Goal: Task Accomplishment & Management: Manage account settings

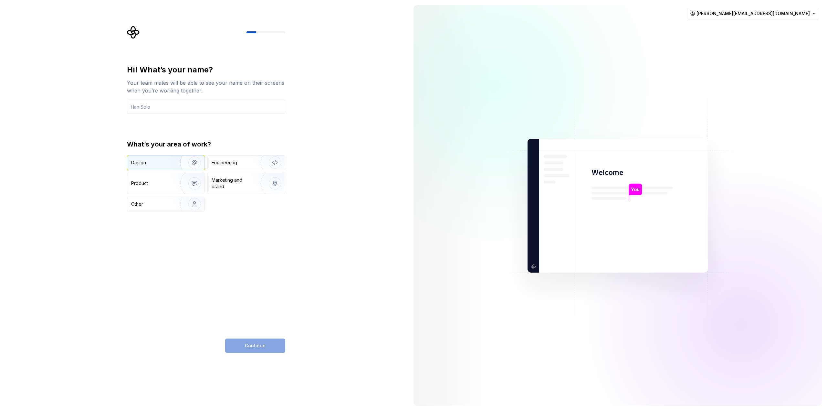
click at [170, 162] on img "button" at bounding box center [190, 162] width 41 height 43
click at [268, 346] on div "Continue" at bounding box center [255, 345] width 60 height 14
click at [152, 108] on input "text" at bounding box center [206, 107] width 158 height 14
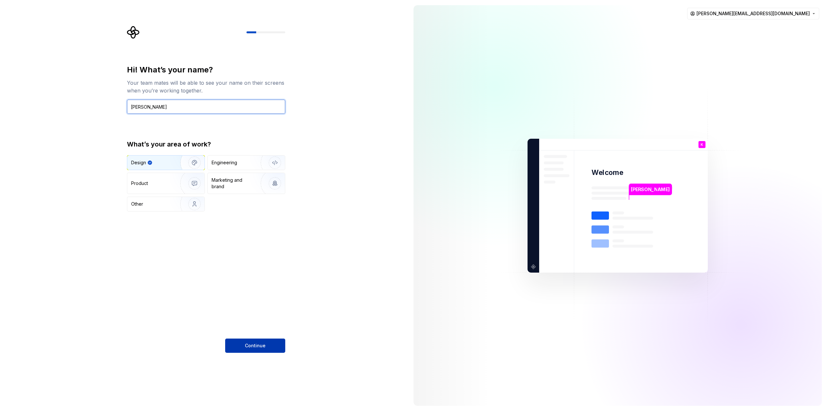
type input "[PERSON_NAME]"
click at [256, 341] on button "Continue" at bounding box center [255, 345] width 60 height 14
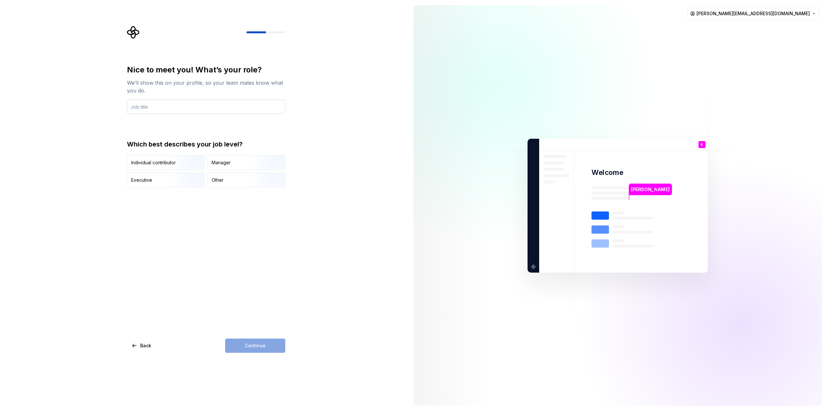
click at [139, 105] on input "text" at bounding box center [206, 107] width 158 height 14
type input "Designer"
click at [269, 343] on div "Continue" at bounding box center [255, 345] width 60 height 14
click at [158, 111] on input "Designer" at bounding box center [206, 107] width 158 height 14
click at [164, 165] on div "Individual contributor" at bounding box center [153, 162] width 45 height 6
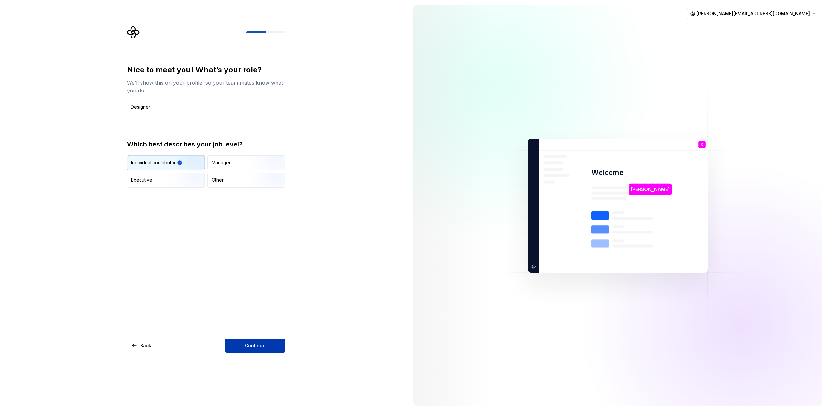
click at [259, 348] on span "Continue" at bounding box center [255, 345] width 21 height 6
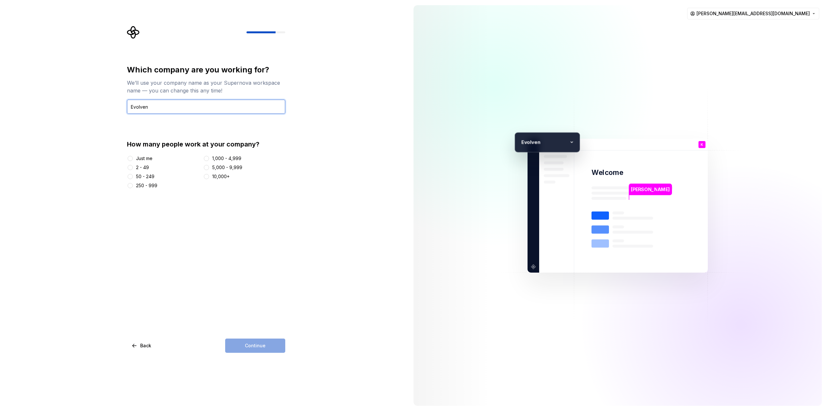
type input "Evolven"
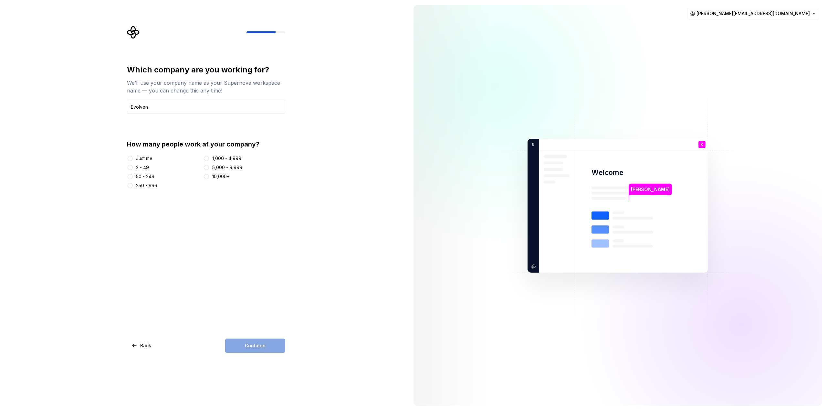
click at [142, 166] on div "2 - 49" at bounding box center [142, 167] width 13 height 6
click at [133, 166] on button "2 - 49" at bounding box center [130, 167] width 5 height 5
click at [263, 340] on button "Continue" at bounding box center [255, 345] width 60 height 14
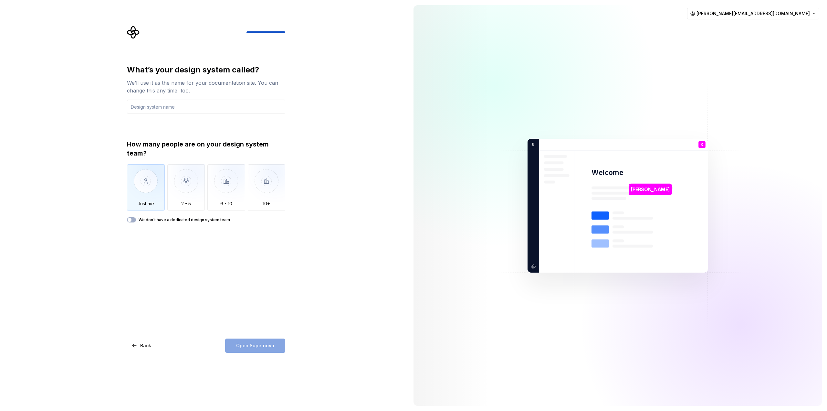
click at [149, 191] on img "button" at bounding box center [146, 185] width 38 height 43
click at [152, 108] on input "text" at bounding box center [206, 107] width 158 height 14
paste input "[URL][DOMAIN_NAME]"
type input "[URL][DOMAIN_NAME]"
click at [152, 108] on input "text" at bounding box center [206, 107] width 158 height 14
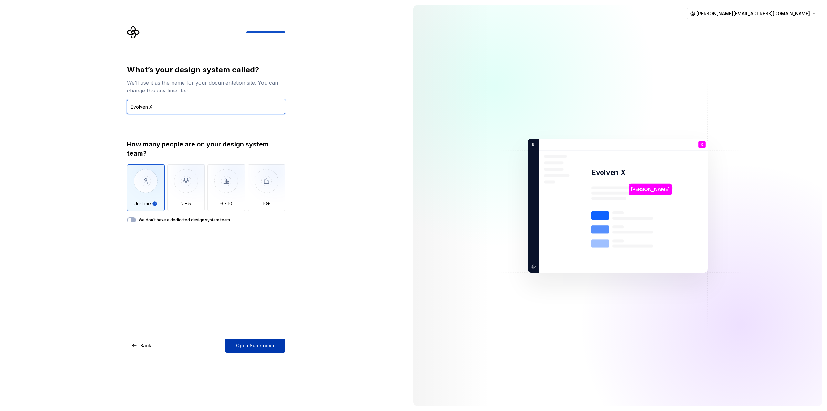
type input "Evolven X"
click at [259, 346] on span "Open Supernova" at bounding box center [255, 345] width 38 height 6
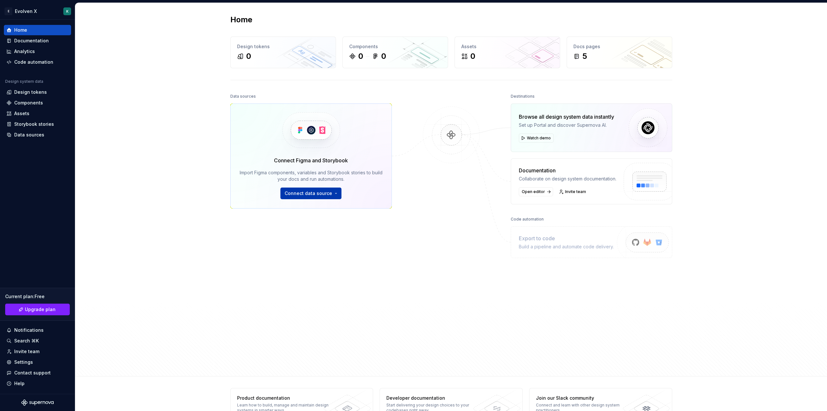
click at [312, 194] on span "Connect data source" at bounding box center [309, 193] width 48 height 6
click at [312, 209] on div "Figma library" at bounding box center [328, 208] width 72 height 6
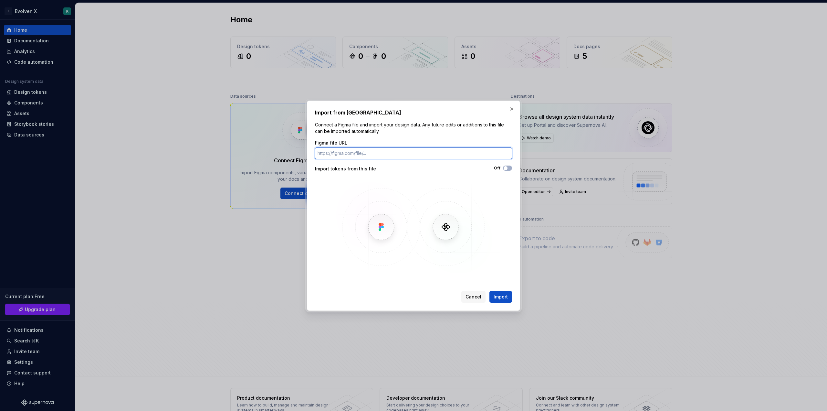
paste input "[URL][DOMAIN_NAME]"
type input "[URL][DOMAIN_NAME]"
click at [499, 298] on span "Import" at bounding box center [501, 296] width 14 height 6
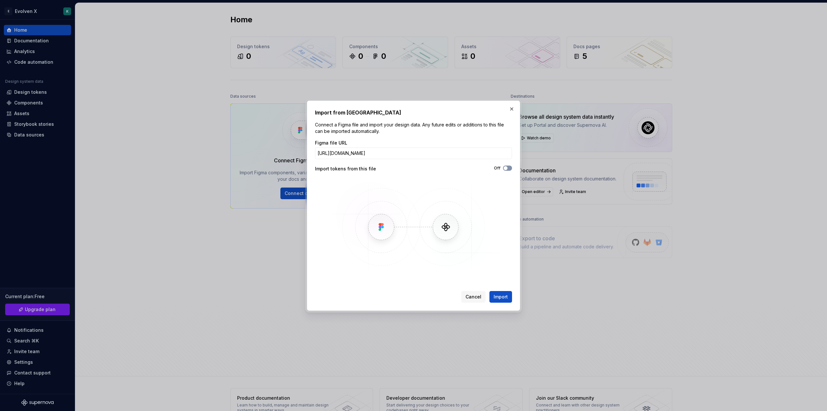
click at [508, 168] on button "Off" at bounding box center [507, 167] width 9 height 5
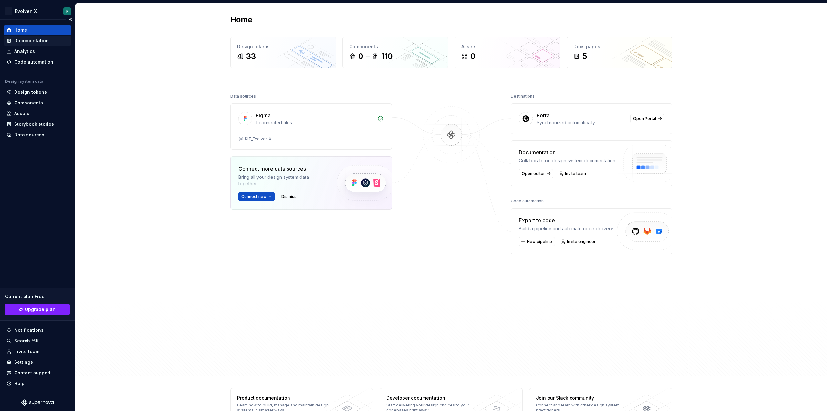
click at [19, 39] on div "Documentation" at bounding box center [31, 40] width 35 height 6
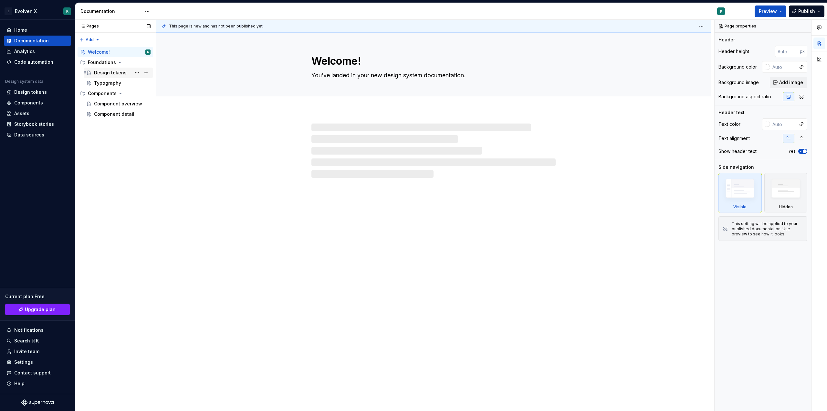
click at [105, 71] on div "Design tokens" at bounding box center [110, 72] width 33 height 6
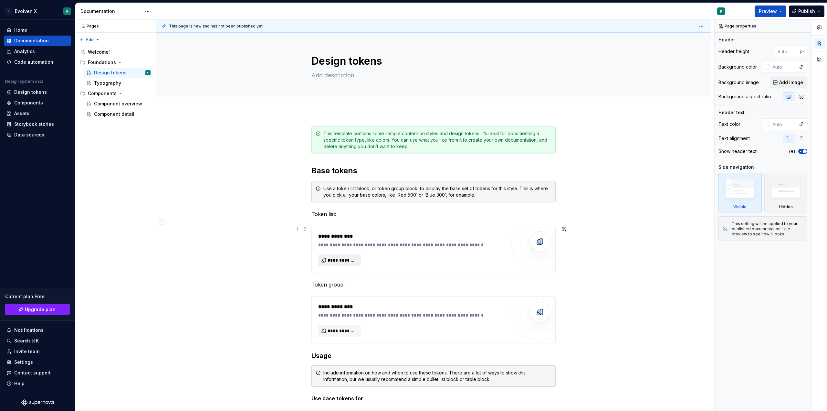
click at [340, 261] on span "**********" at bounding box center [342, 260] width 29 height 6
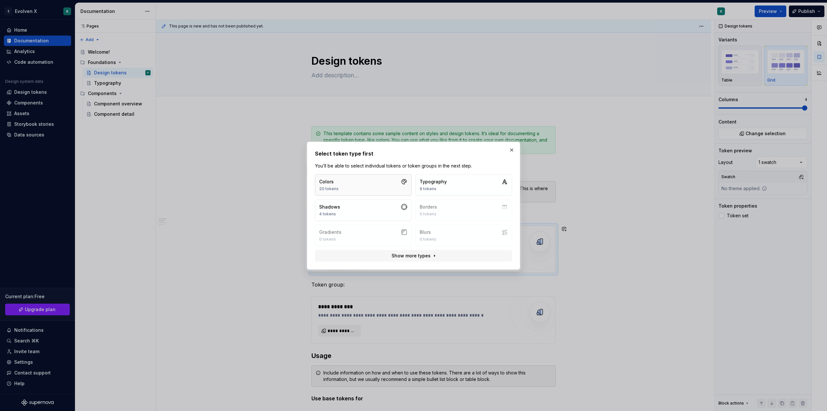
click at [380, 179] on button "Colors 20 tokens" at bounding box center [363, 184] width 97 height 21
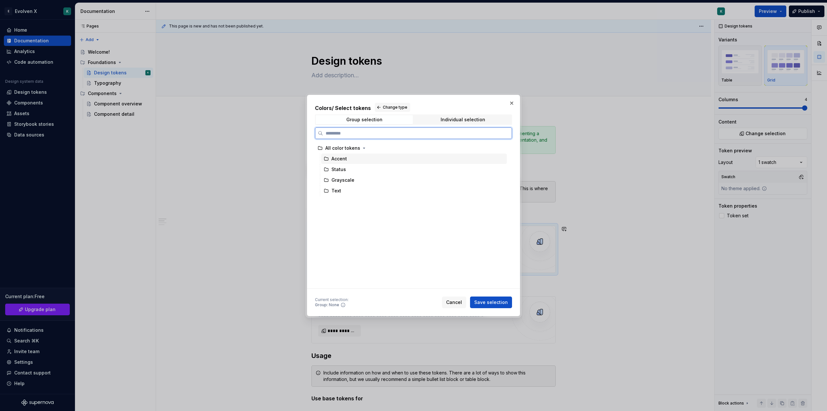
click at [337, 161] on div "Accent" at bounding box center [340, 158] width 16 height 6
click at [347, 167] on div "Status" at bounding box center [414, 169] width 186 height 10
click at [515, 103] on button "button" at bounding box center [511, 103] width 9 height 9
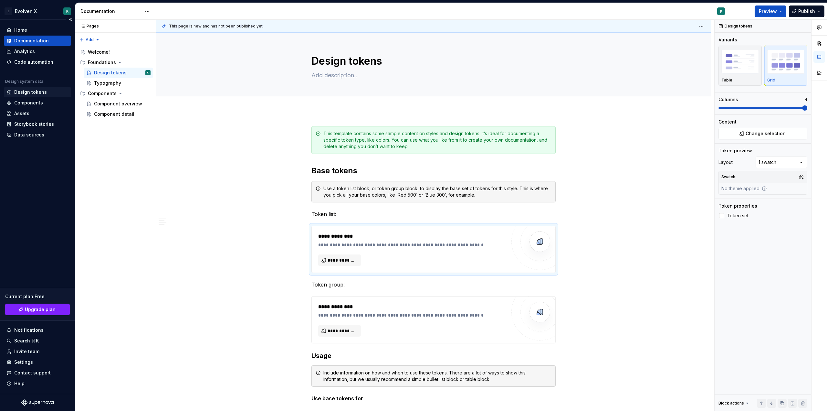
click at [23, 91] on div "Design tokens" at bounding box center [30, 92] width 33 height 6
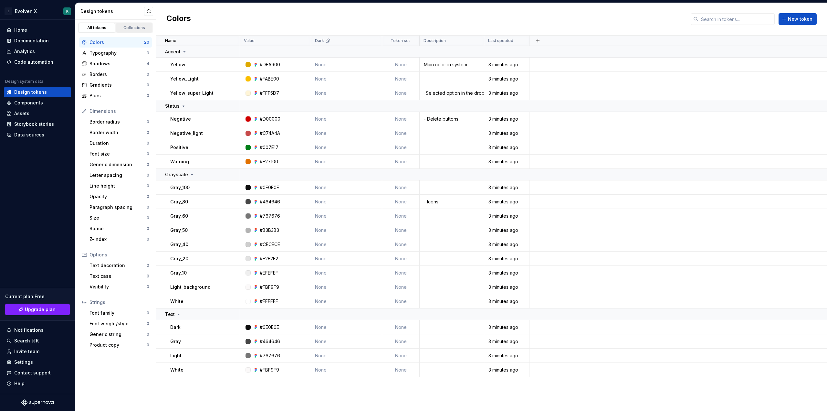
click at [128, 27] on div "Collections" at bounding box center [134, 27] width 32 height 5
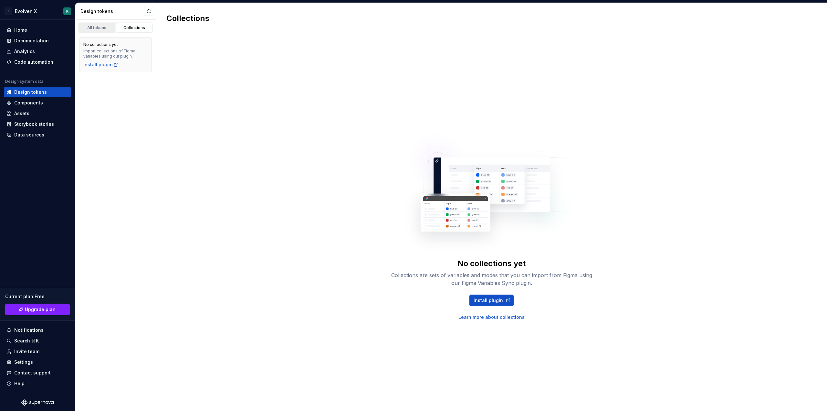
click at [100, 28] on div "All tokens" at bounding box center [97, 27] width 32 height 5
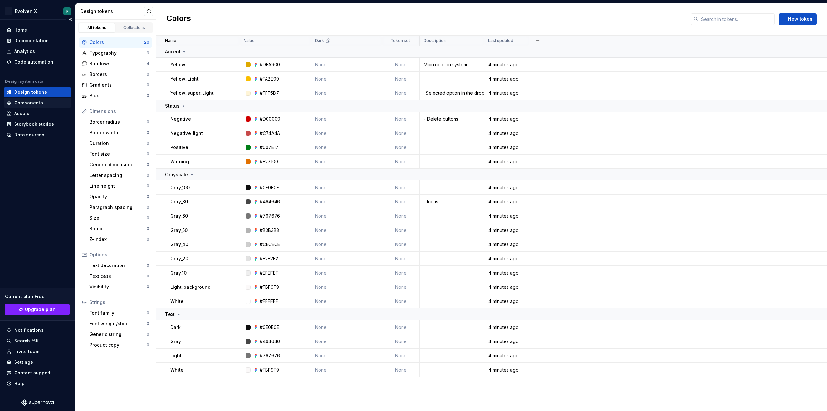
click at [36, 102] on div "Components" at bounding box center [28, 103] width 29 height 6
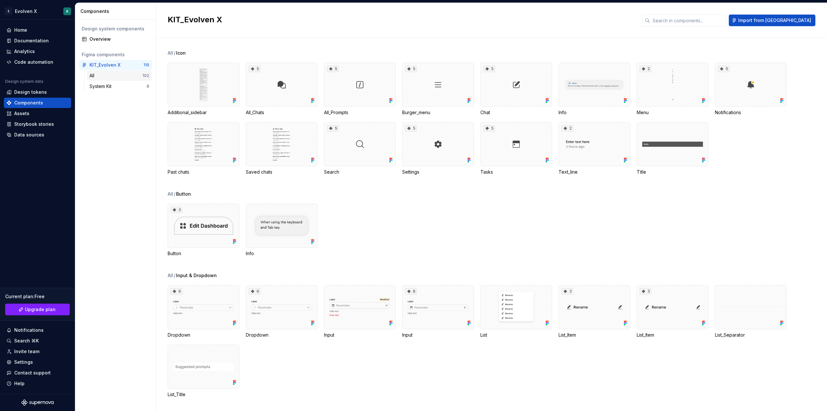
click at [98, 75] on div "All" at bounding box center [116, 75] width 53 height 6
click at [98, 86] on div "System Kit" at bounding box center [102, 86] width 25 height 6
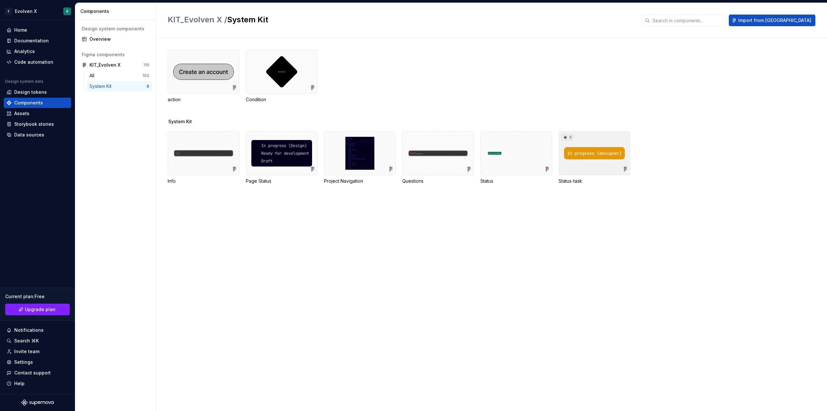
click at [573, 159] on div "5" at bounding box center [595, 153] width 72 height 44
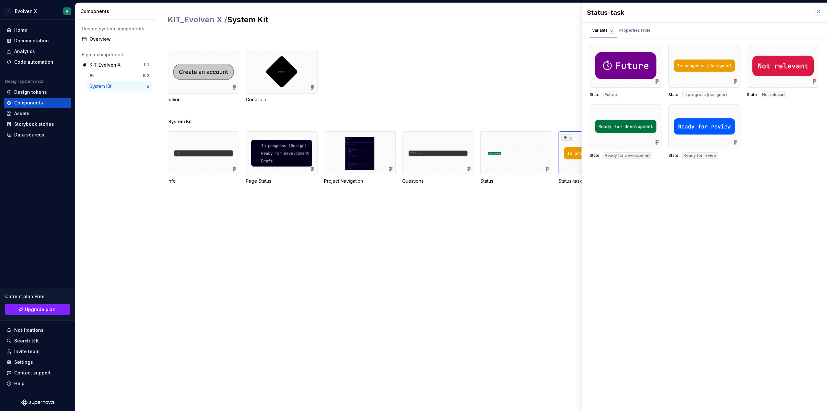
click at [817, 10] on button "button" at bounding box center [819, 11] width 9 height 9
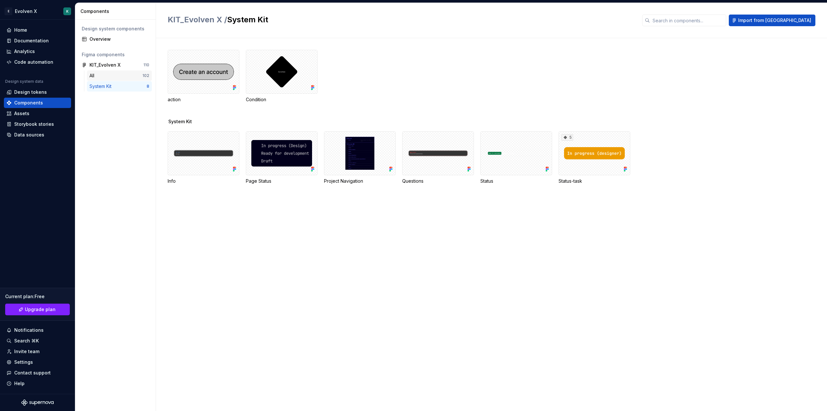
click at [100, 78] on div "All" at bounding box center [116, 75] width 53 height 6
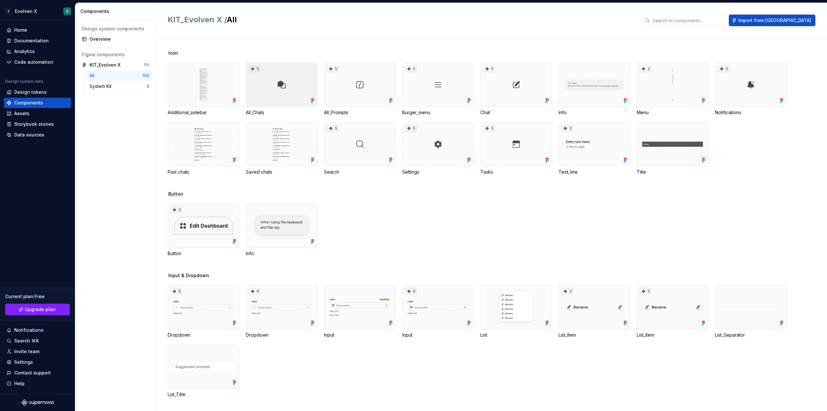
click at [278, 91] on div "5" at bounding box center [282, 85] width 72 height 44
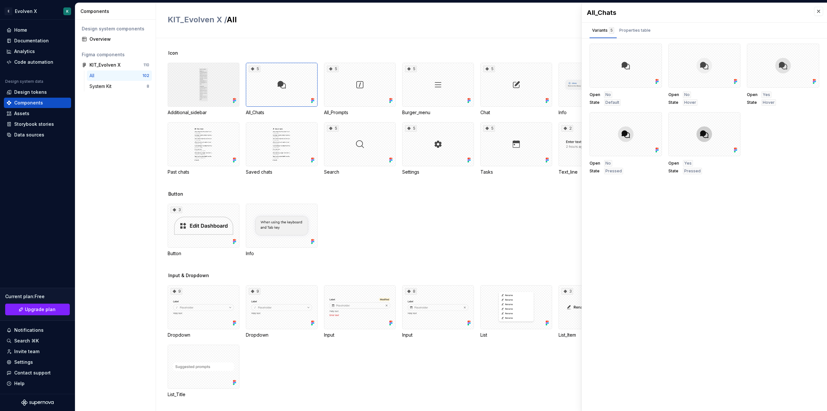
click at [186, 66] on div at bounding box center [204, 85] width 72 height 44
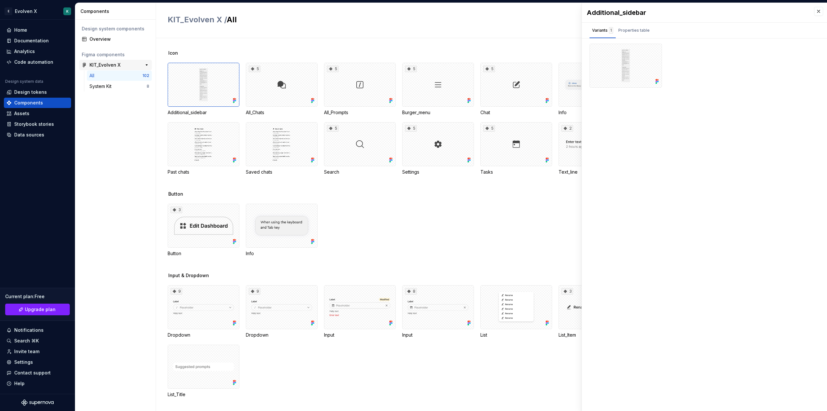
click at [108, 67] on div "KIT_Evolven X" at bounding box center [105, 65] width 31 height 6
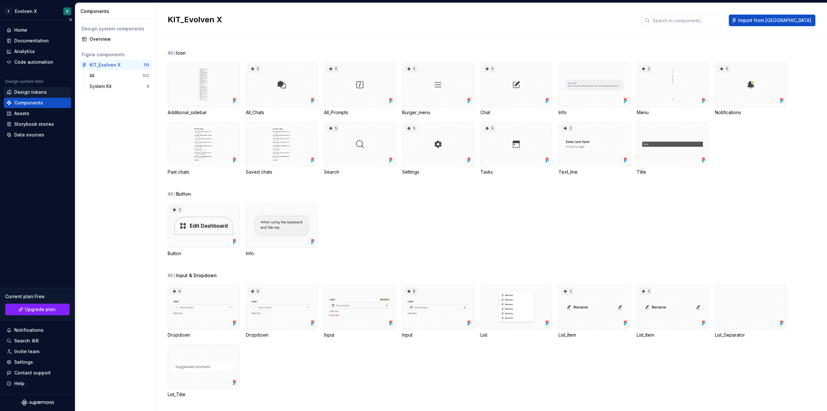
click at [34, 91] on div "Design tokens" at bounding box center [30, 92] width 33 height 6
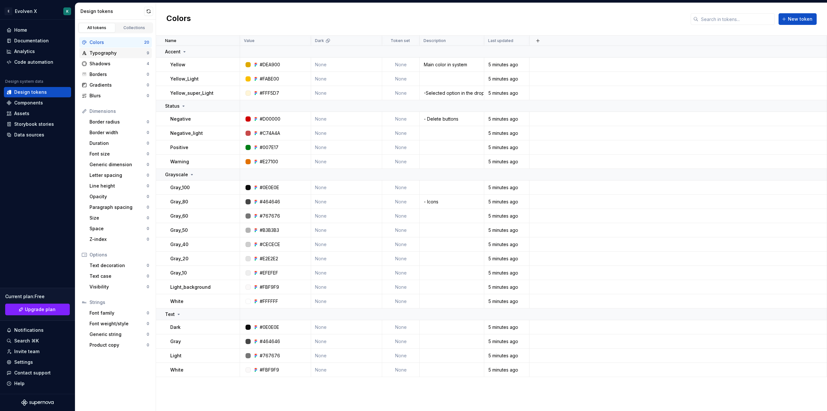
click at [100, 51] on div "Typography" at bounding box center [118, 53] width 57 height 6
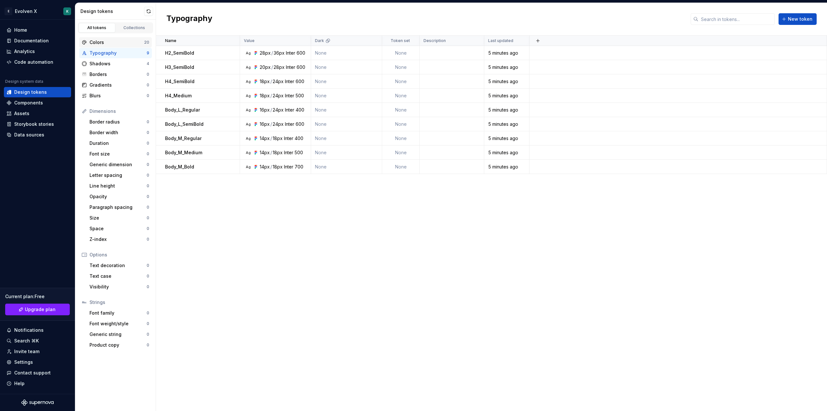
click at [97, 44] on div "Colors" at bounding box center [117, 42] width 55 height 6
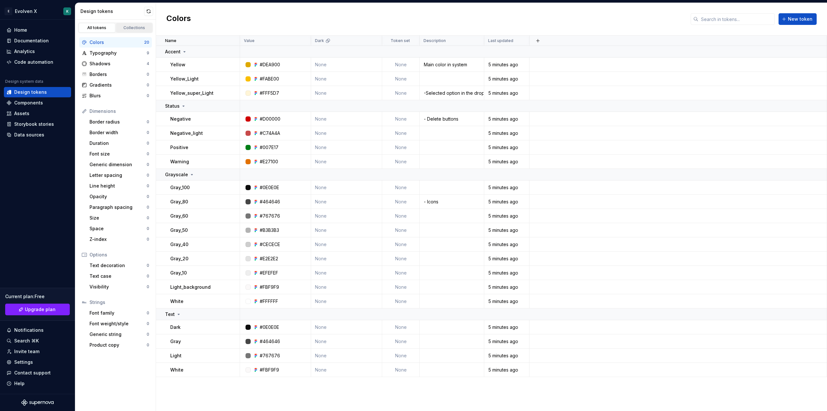
click at [138, 27] on div "Collections" at bounding box center [134, 27] width 32 height 5
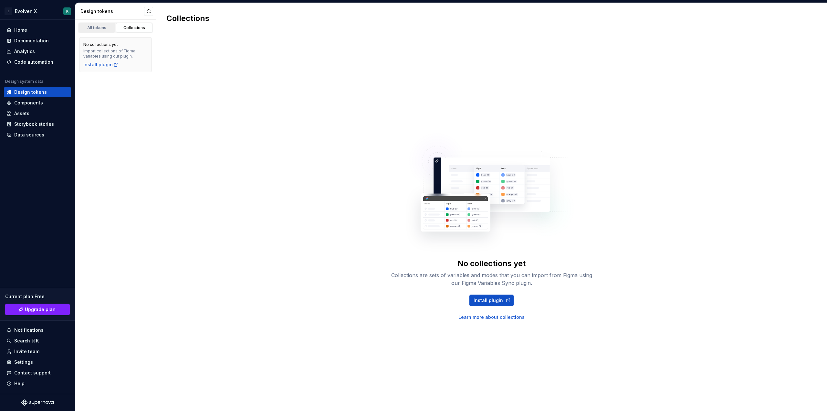
click at [94, 28] on div "All tokens" at bounding box center [97, 27] width 32 height 5
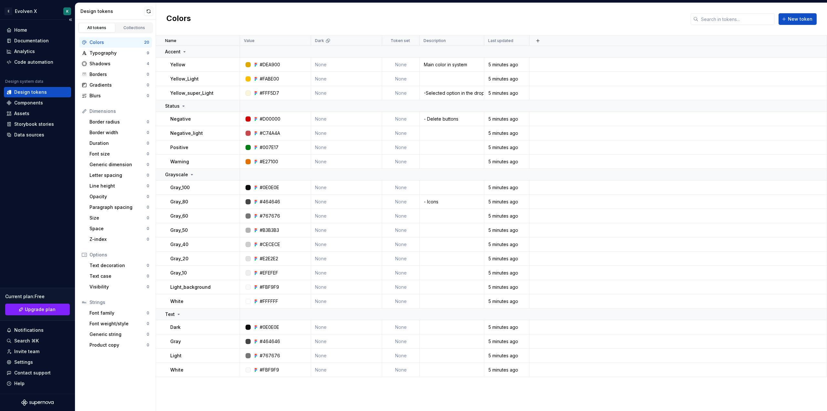
click at [21, 35] on div "Home Documentation Analytics Code automation" at bounding box center [37, 46] width 67 height 42
click at [20, 38] on div "Documentation" at bounding box center [31, 40] width 35 height 6
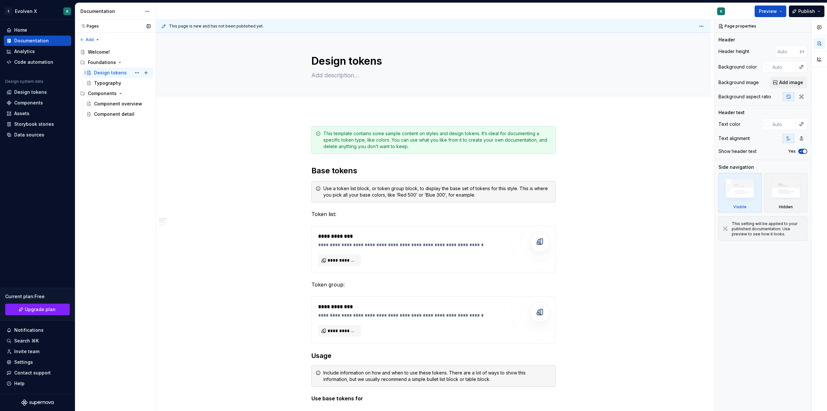
click at [107, 72] on div "Design tokens" at bounding box center [110, 72] width 33 height 6
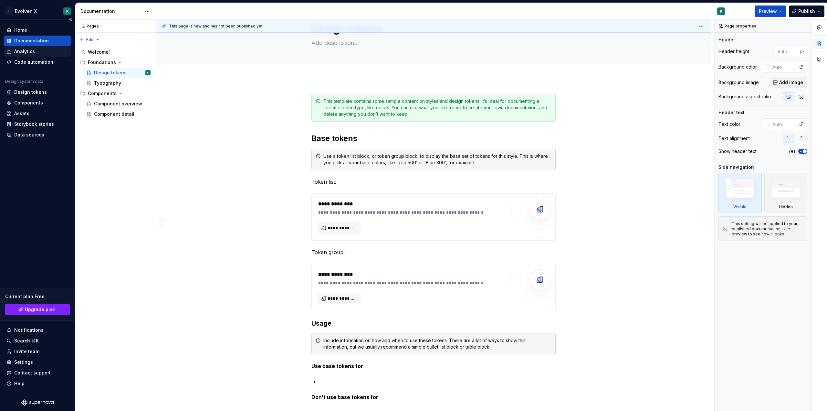
click at [31, 49] on div "Analytics" at bounding box center [24, 51] width 21 height 6
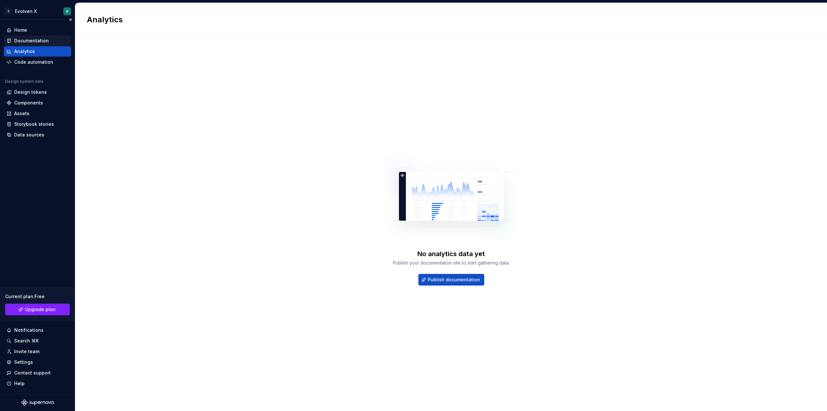
click at [29, 38] on div "Documentation" at bounding box center [31, 40] width 35 height 6
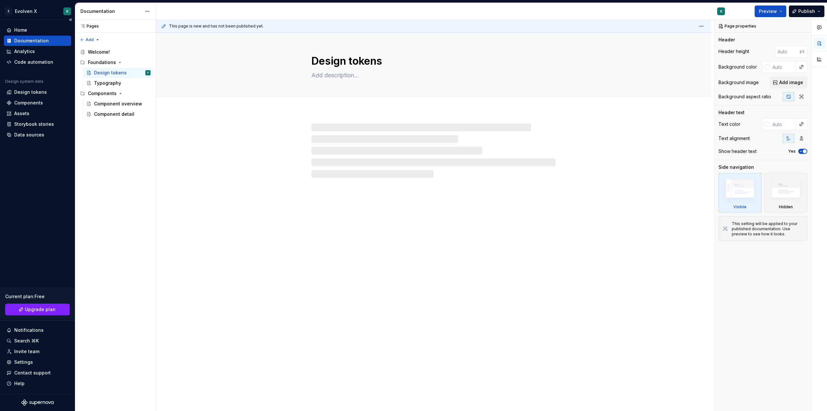
type textarea "*"
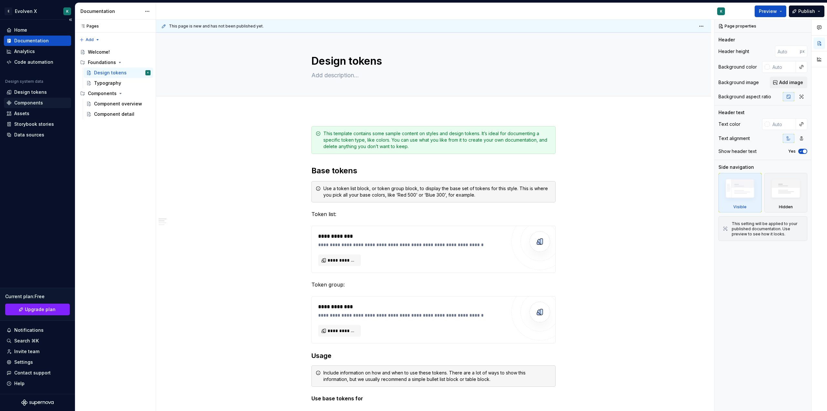
click at [30, 103] on div "Components" at bounding box center [28, 103] width 29 height 6
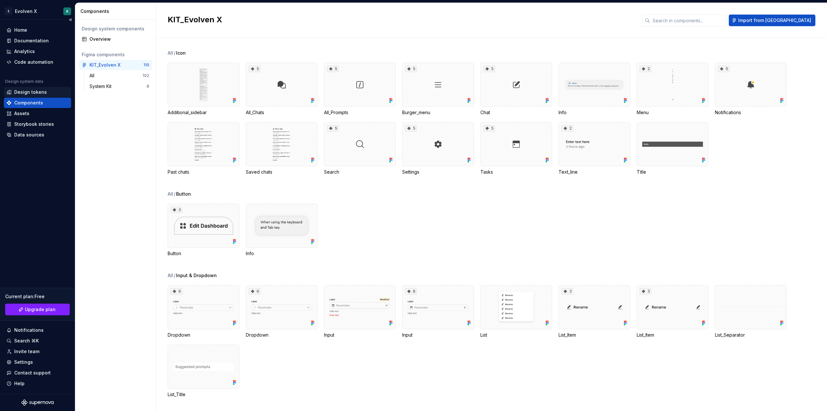
click at [30, 91] on div "Design tokens" at bounding box center [30, 92] width 33 height 6
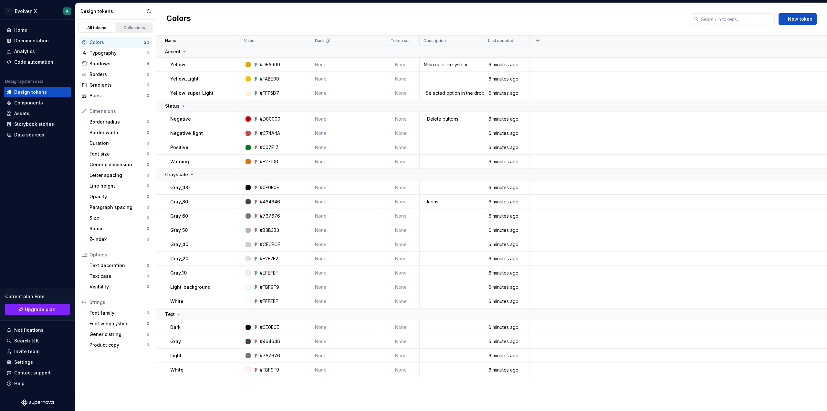
click at [124, 29] on div "Collections" at bounding box center [134, 27] width 32 height 5
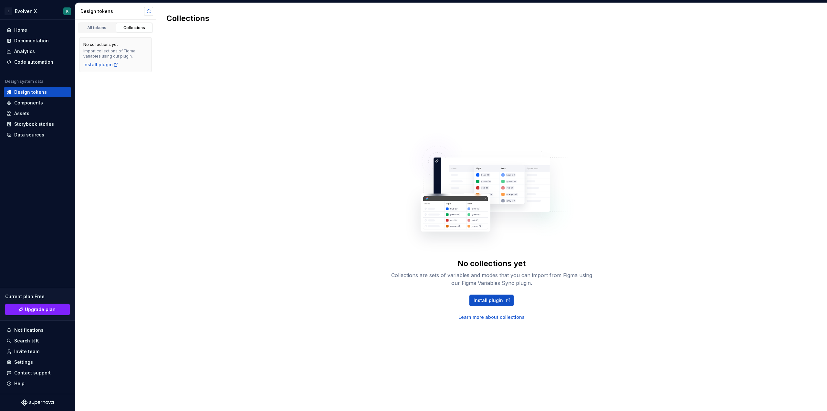
click at [150, 10] on button "button" at bounding box center [148, 11] width 9 height 9
click at [108, 65] on div "Install plugin" at bounding box center [100, 64] width 35 height 6
click at [147, 13] on button "button" at bounding box center [148, 11] width 9 height 9
click at [148, 12] on button "button" at bounding box center [148, 11] width 9 height 9
click at [150, 10] on button "button" at bounding box center [148, 11] width 9 height 9
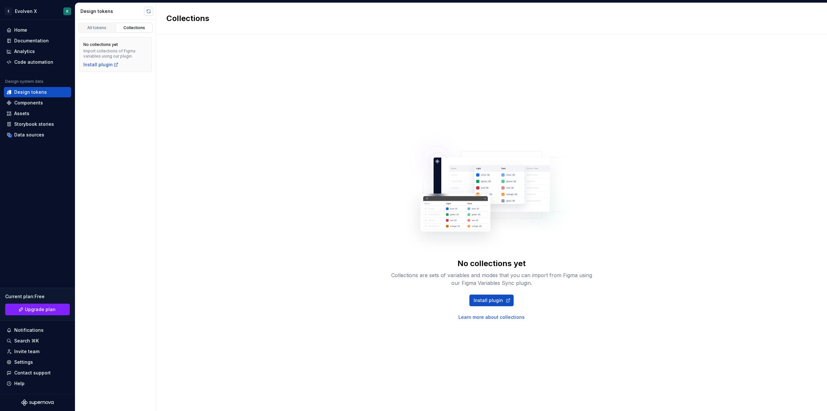
click at [147, 11] on button "button" at bounding box center [148, 11] width 9 height 9
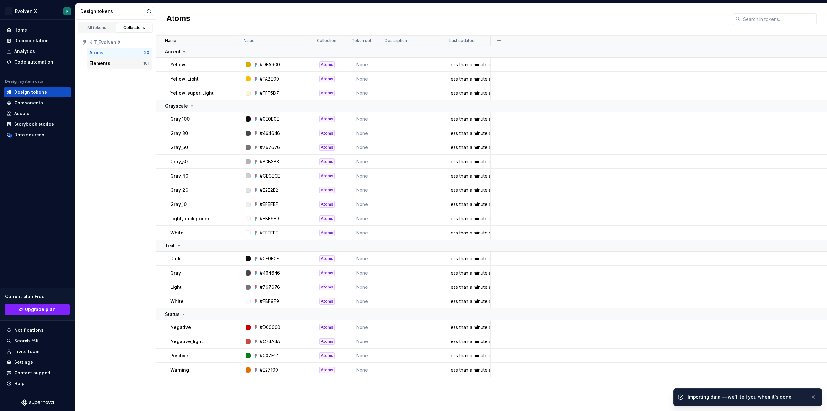
click at [98, 64] on div "Elements" at bounding box center [100, 63] width 21 height 6
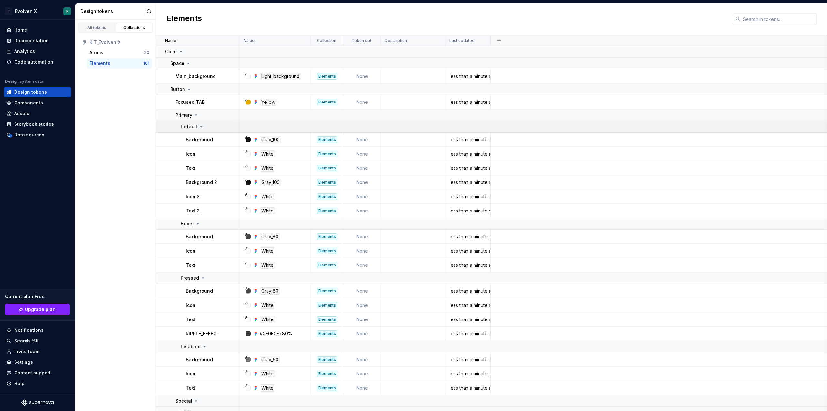
click at [199, 127] on icon at bounding box center [201, 126] width 5 height 5
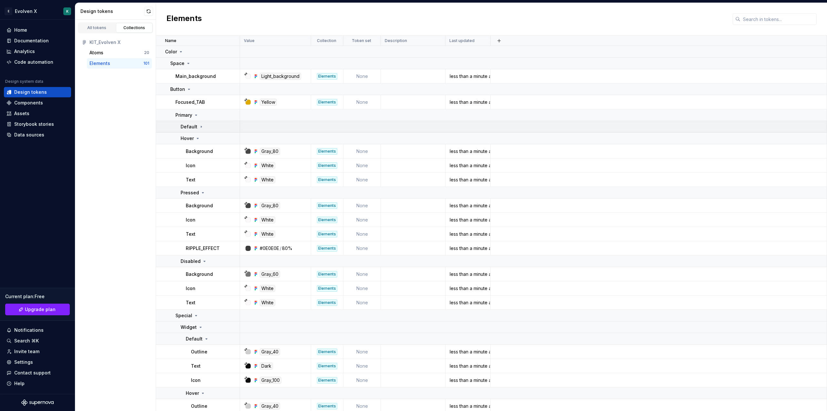
click at [199, 127] on icon at bounding box center [201, 126] width 5 height 5
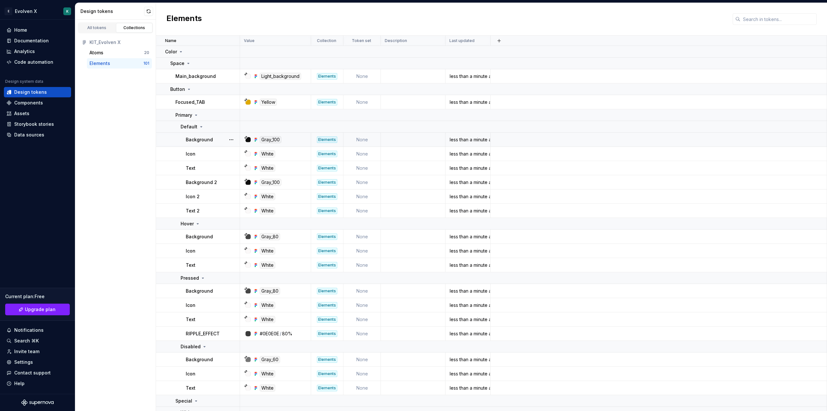
click at [270, 144] on td "Gray_100" at bounding box center [275, 140] width 71 height 14
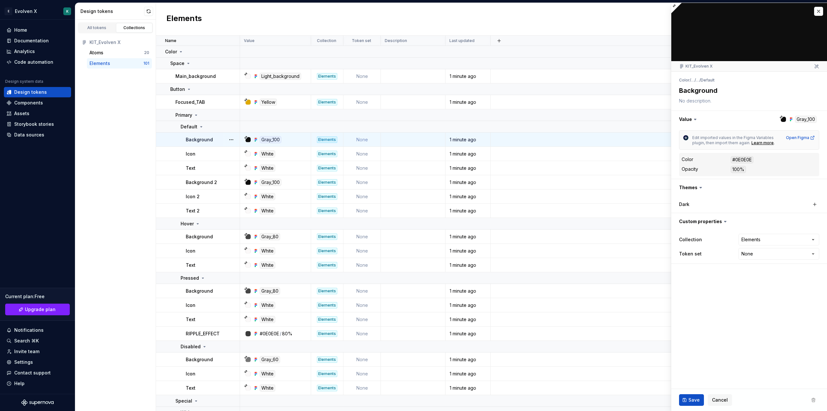
click at [697, 117] on icon at bounding box center [695, 119] width 6 height 6
click at [695, 118] on icon at bounding box center [695, 119] width 6 height 6
click at [696, 91] on textarea "Background" at bounding box center [748, 91] width 140 height 12
click at [708, 78] on li "Default" at bounding box center [708, 80] width 14 height 5
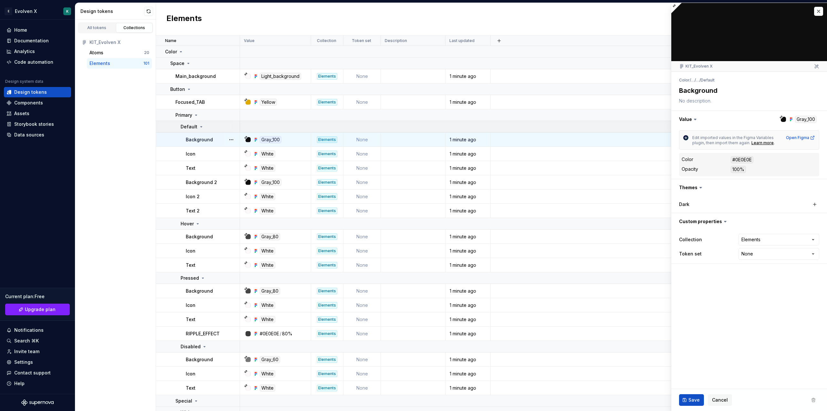
click at [199, 128] on icon at bounding box center [201, 126] width 5 height 5
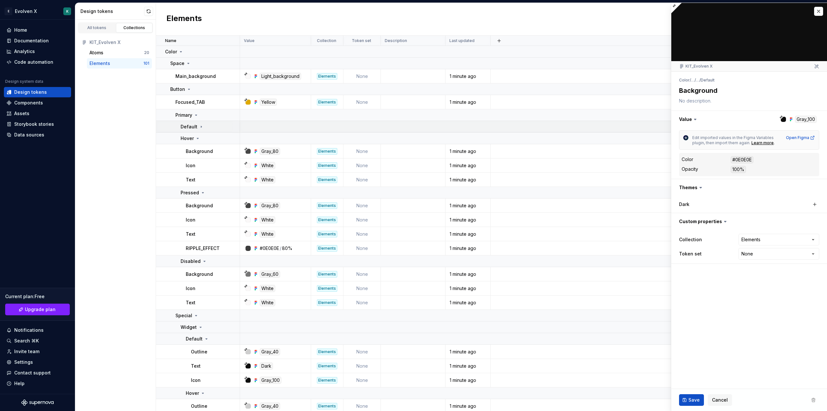
click at [199, 129] on icon at bounding box center [201, 126] width 5 height 5
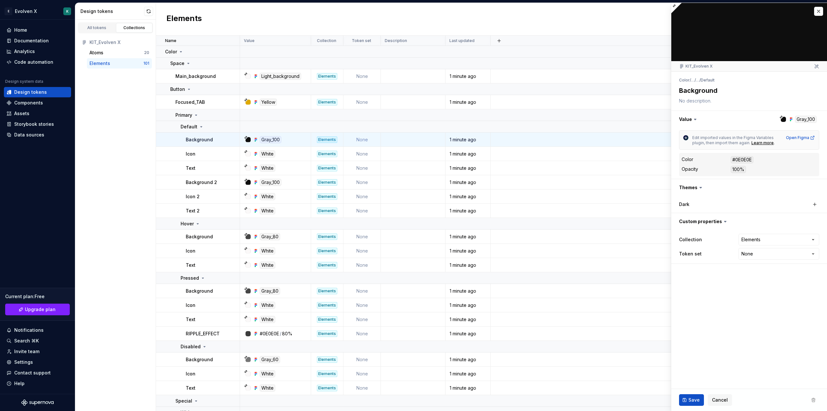
click at [717, 298] on fieldset "KIT_Evolven X Color / … / … / Default Background Value Gray_100 Edit imported v…" at bounding box center [750, 207] width 156 height 408
type textarea "*"
click at [37, 350] on div "Invite team" at bounding box center [26, 351] width 25 height 6
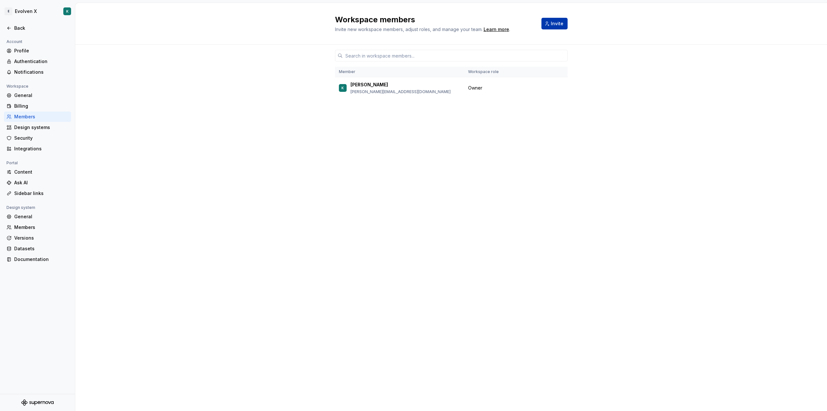
click at [559, 26] on span "Invite" at bounding box center [557, 23] width 13 height 6
click at [558, 26] on span "Invite" at bounding box center [557, 23] width 13 height 6
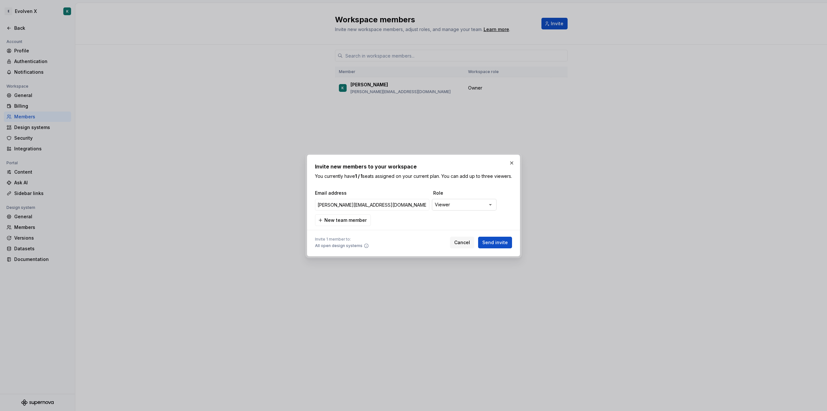
click at [464, 204] on div "**********" at bounding box center [413, 205] width 827 height 411
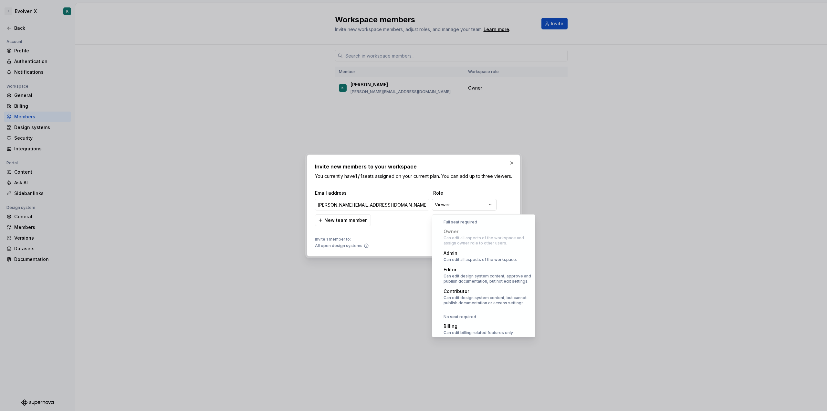
scroll to position [18, 0]
click at [464, 204] on div "**********" at bounding box center [413, 205] width 827 height 411
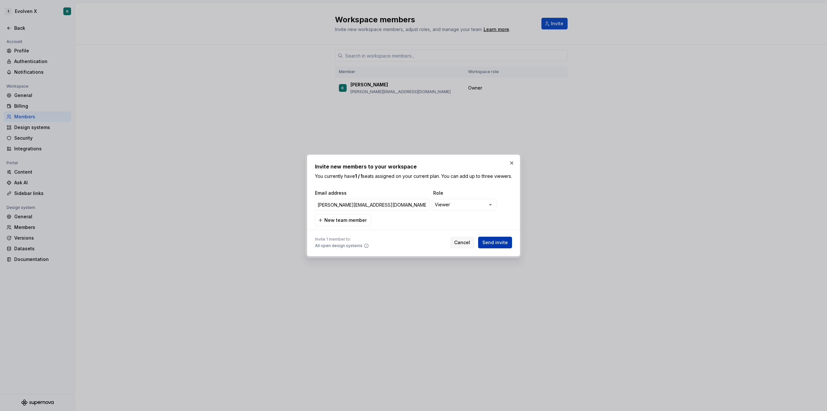
click at [496, 246] on span "Send invite" at bounding box center [496, 242] width 26 height 6
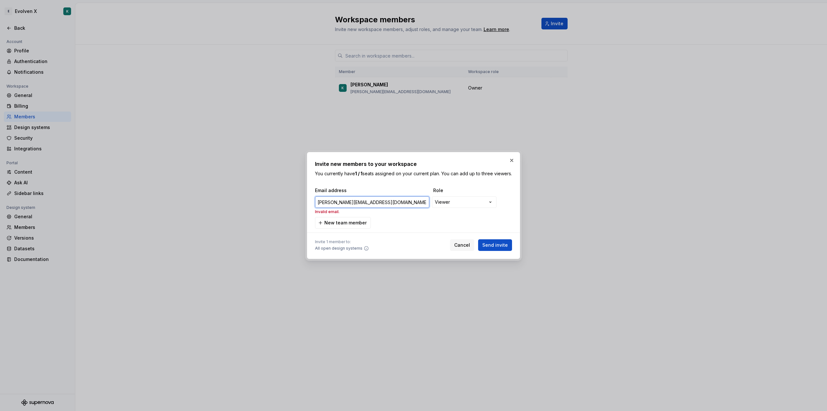
click at [399, 205] on input "semyon.dovgun@siliconmint.com" at bounding box center [372, 202] width 114 height 12
click at [319, 203] on input "semyon.dovgun@siliconmint.com" at bounding box center [372, 202] width 114 height 12
click at [405, 205] on input "semyon.dovgun@siliconmint.com" at bounding box center [372, 202] width 114 height 12
click at [327, 214] on p "Invalid email." at bounding box center [372, 211] width 114 height 5
click at [495, 246] on span "Send invite" at bounding box center [496, 245] width 26 height 6
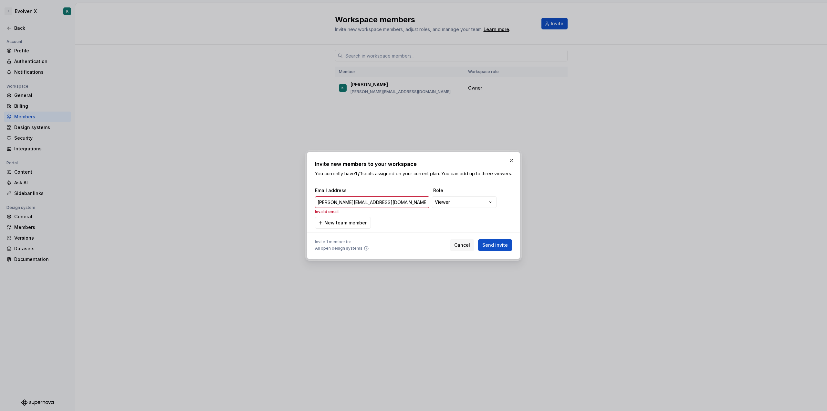
type input "semyon.dovgun@siliconmint.com"
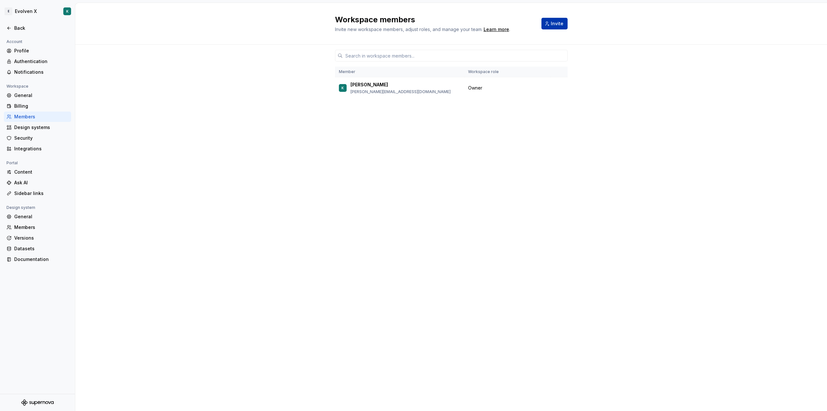
click at [551, 26] on button "Invite" at bounding box center [555, 24] width 26 height 12
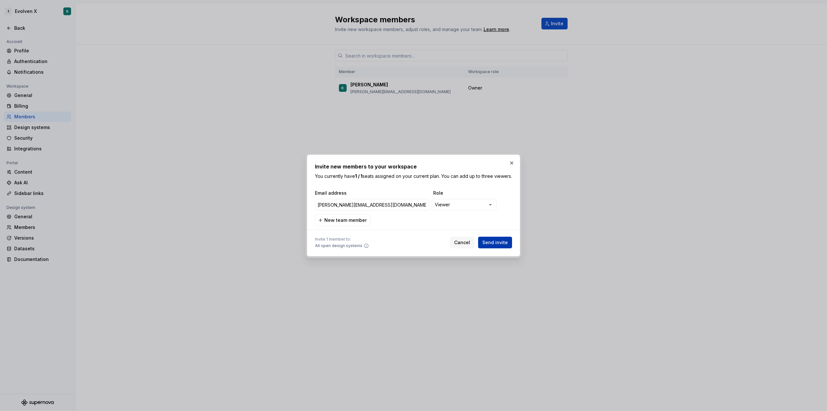
click at [494, 244] on span "Send invite" at bounding box center [496, 242] width 26 height 6
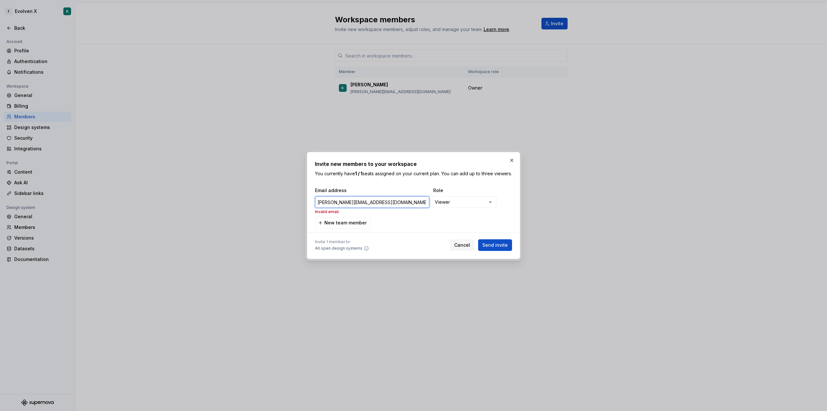
drag, startPoint x: 396, startPoint y: 205, endPoint x: 245, endPoint y: 198, distance: 151.1
click at [245, 198] on div "**********" at bounding box center [413, 205] width 827 height 411
paste input "iamion.dauhun@gmail"
type input "siamion.dauhun@gmail.com"
click at [494, 248] on span "Send invite" at bounding box center [496, 245] width 26 height 6
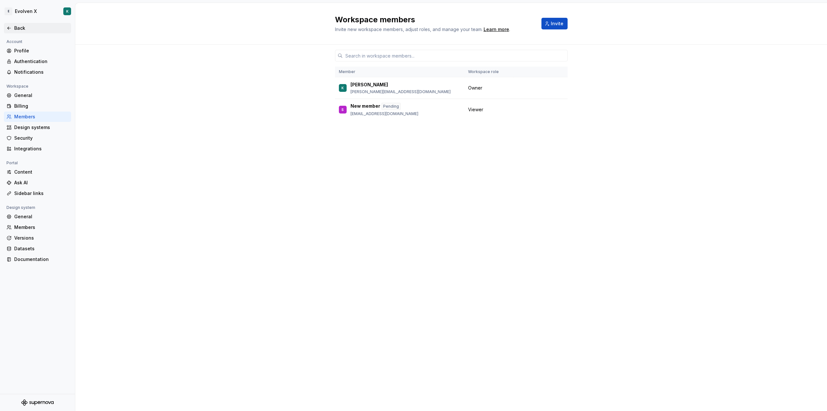
click at [13, 27] on div "Back" at bounding box center [37, 28] width 62 height 6
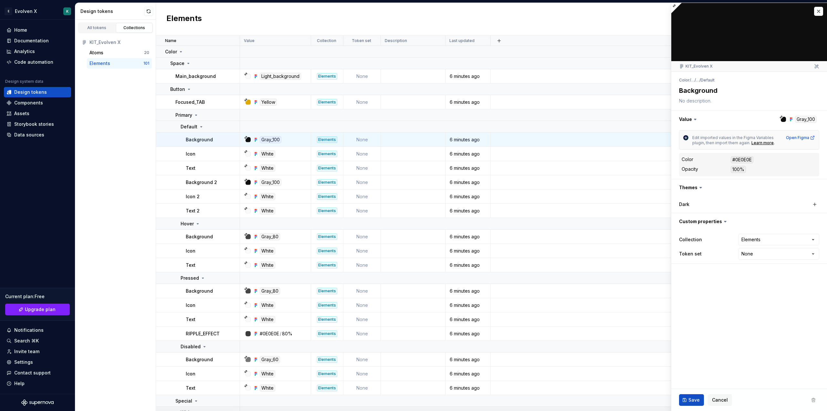
type textarea "*"
